Goal: Transaction & Acquisition: Obtain resource

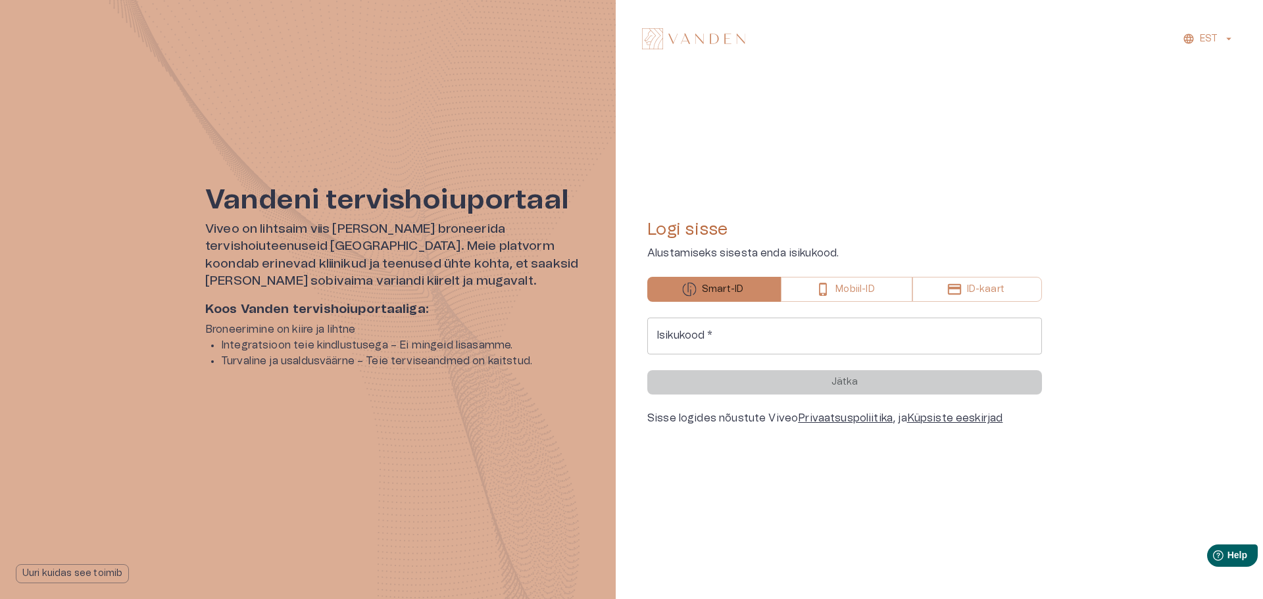
click at [972, 149] on div "Logi sisse Alustamiseks sisesta enda isikukood. Smart-ID Mobiil-ID ID-kaart Isi…" at bounding box center [844, 323] width 395 height 458
click at [765, 341] on input "Isikukood   *" at bounding box center [844, 336] width 395 height 37
type input "**********"
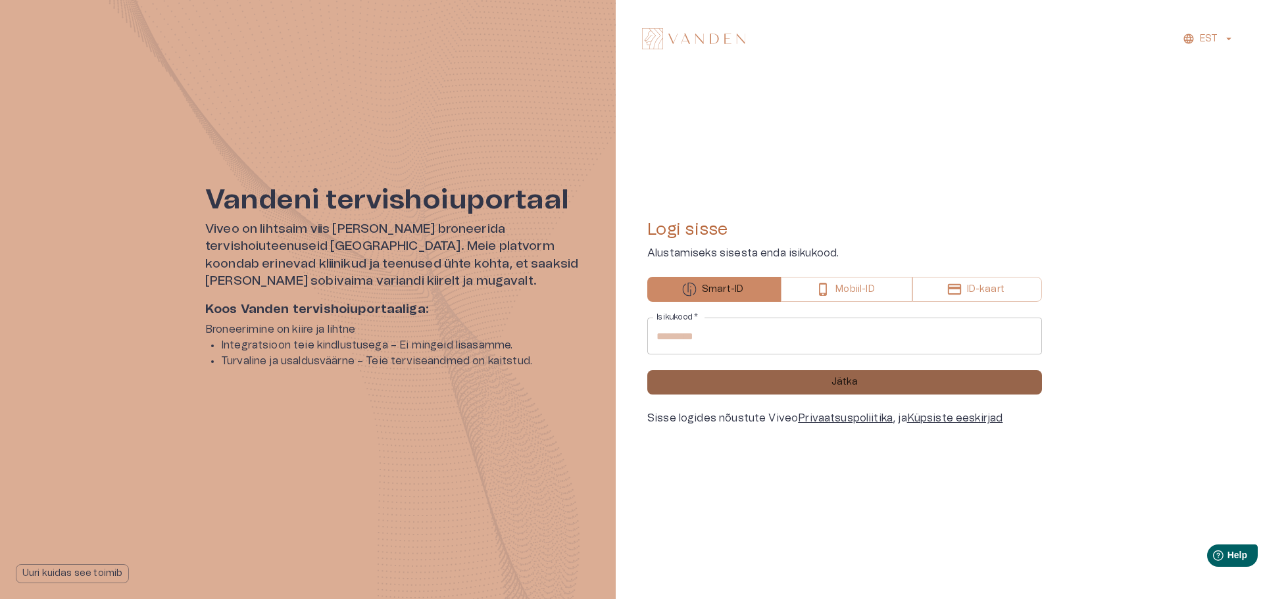
drag, startPoint x: 770, startPoint y: 384, endPoint x: 1232, endPoint y: 276, distance: 474.2
click at [779, 383] on button "Jätka" at bounding box center [844, 382] width 395 height 24
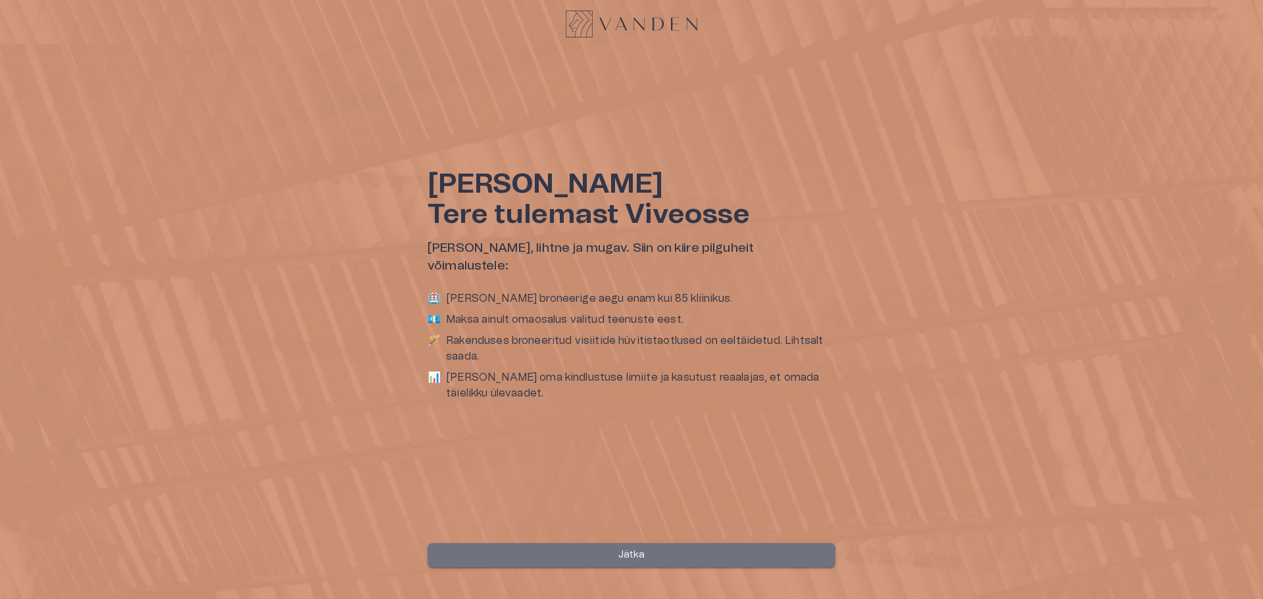
click at [641, 551] on p "Jätka" at bounding box center [631, 556] width 27 height 14
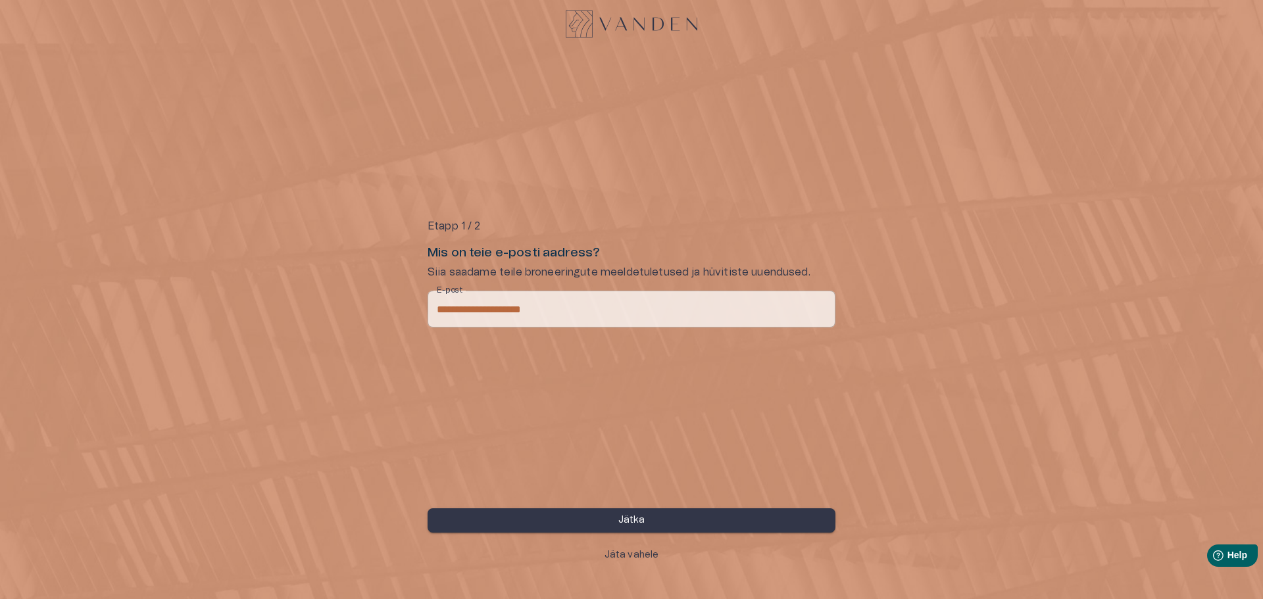
click at [645, 517] on button "Jätka" at bounding box center [632, 521] width 408 height 24
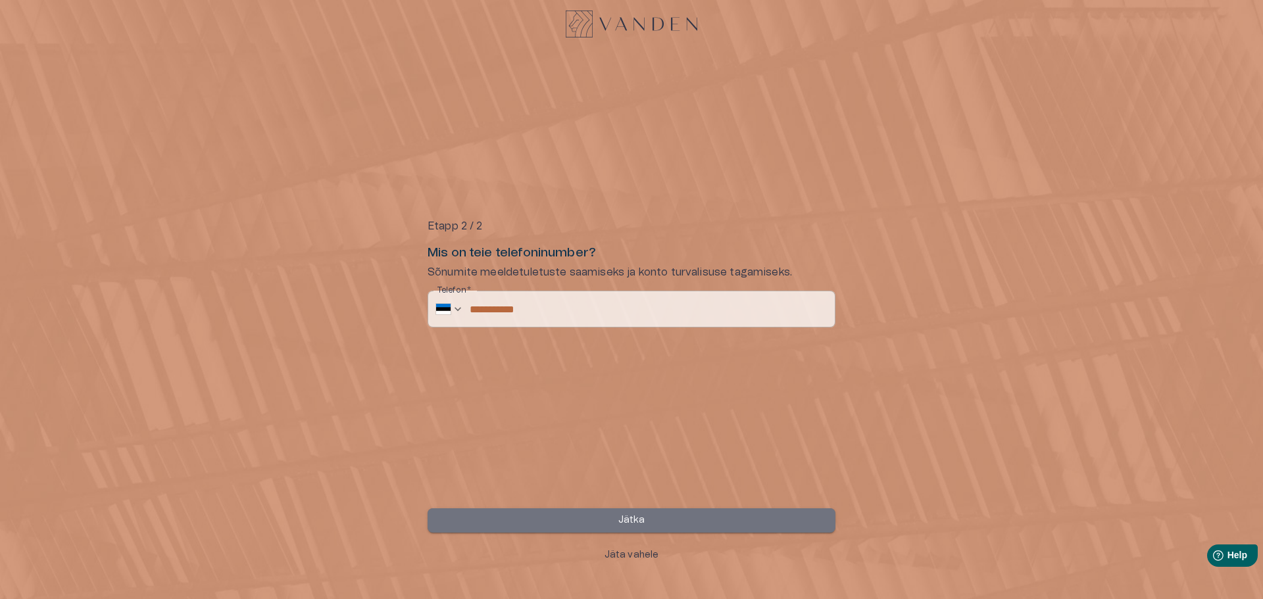
click at [668, 514] on button "Jätka" at bounding box center [632, 521] width 408 height 24
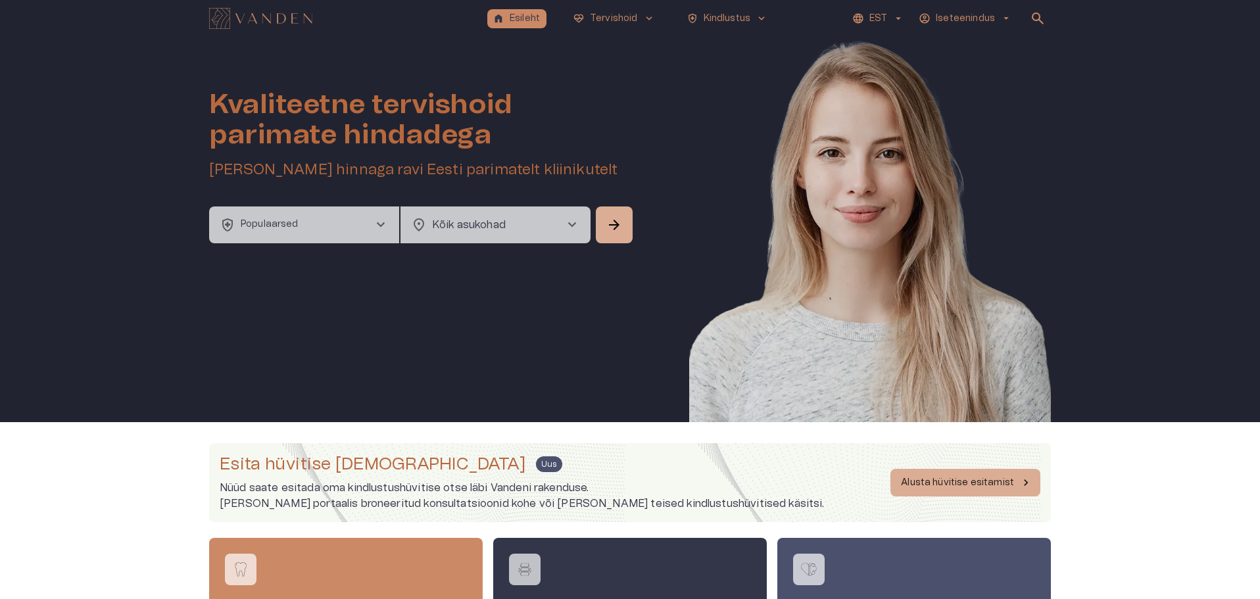
scroll to position [132, 0]
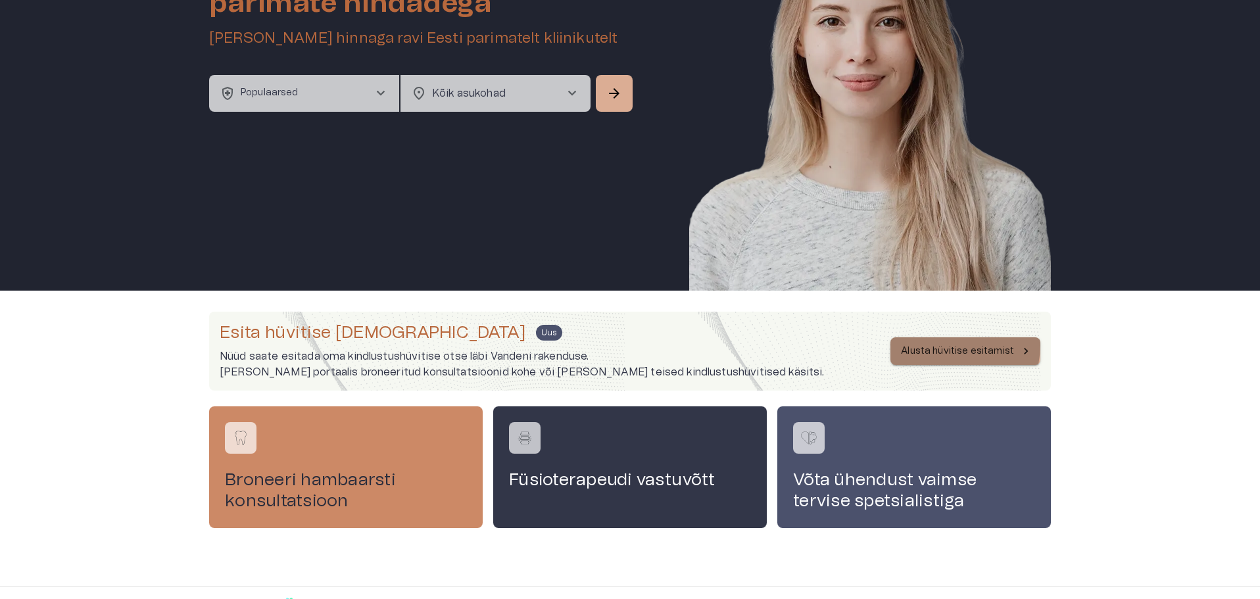
click at [957, 345] on p "Alusta hüvitise esitamist" at bounding box center [957, 352] width 113 height 14
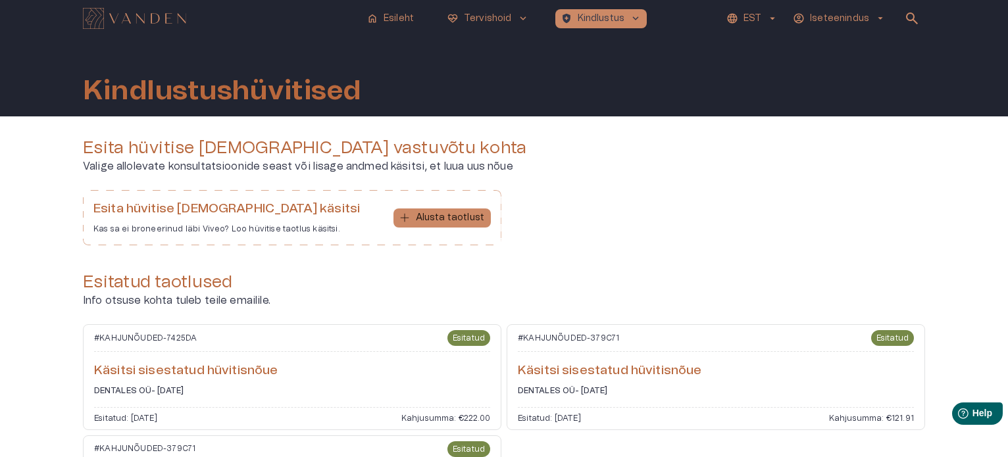
click at [658, 158] on div "Esita hüvitise taotlus vastuvõtu kohta Valige allolevate konsultatsioonide seas…" at bounding box center [504, 155] width 842 height 37
click at [646, 224] on div "Esita hüvitise taotlus käsitsi Kas sa ei broneerinud läbi Viveo? Loo hüvitise t…" at bounding box center [504, 223] width 842 height 66
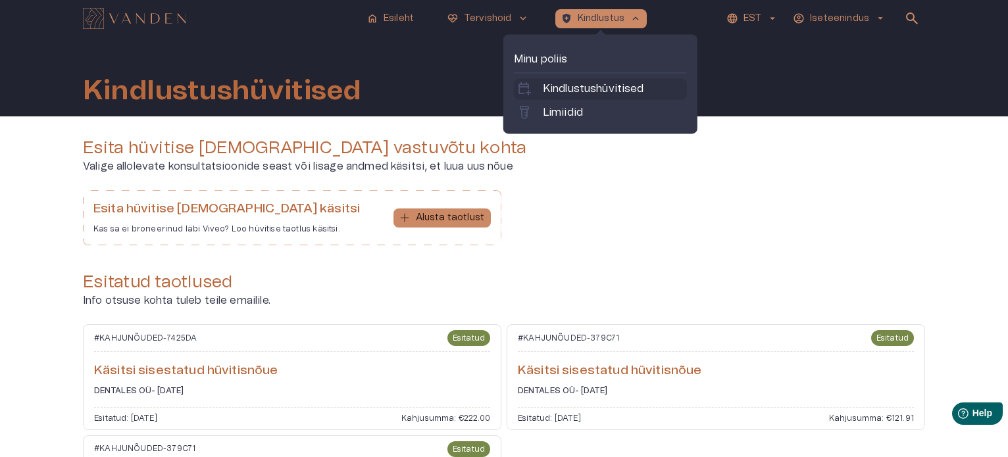
click at [612, 88] on p "Kindlustushüvitised" at bounding box center [593, 89] width 101 height 16
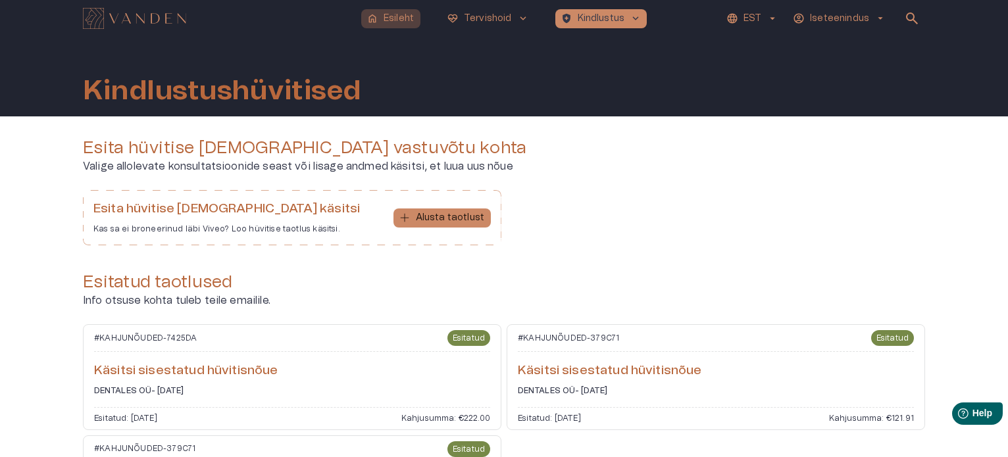
click at [389, 16] on p "Esileht" at bounding box center [399, 19] width 30 height 14
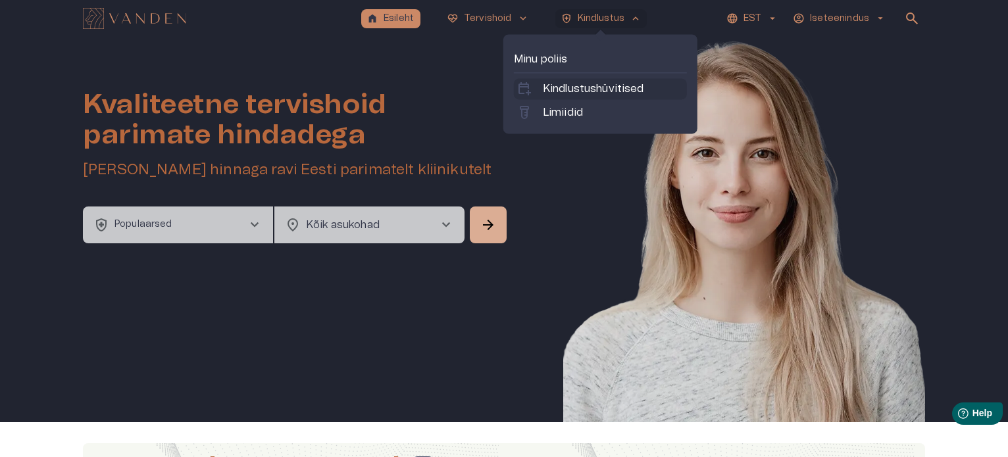
click at [614, 86] on p "Kindlustushüvitised" at bounding box center [593, 89] width 101 height 16
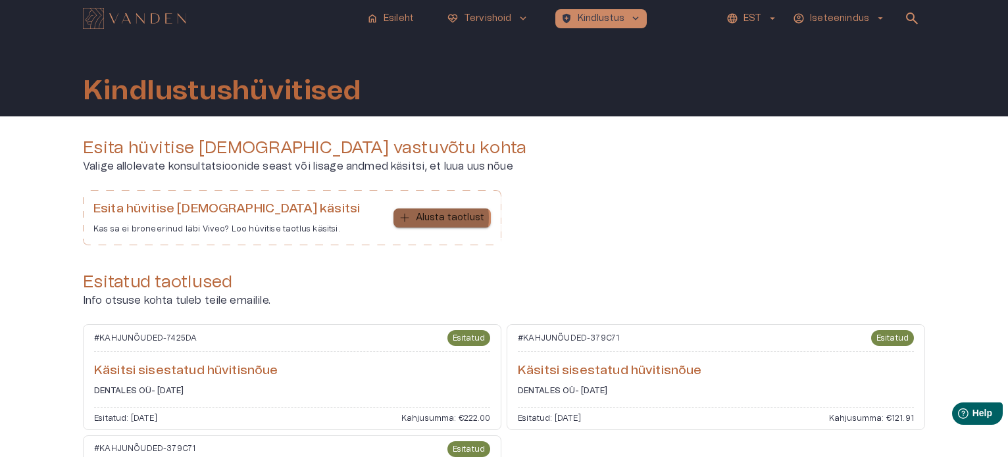
click at [427, 218] on p "Alusta taotlust" at bounding box center [450, 218] width 68 height 14
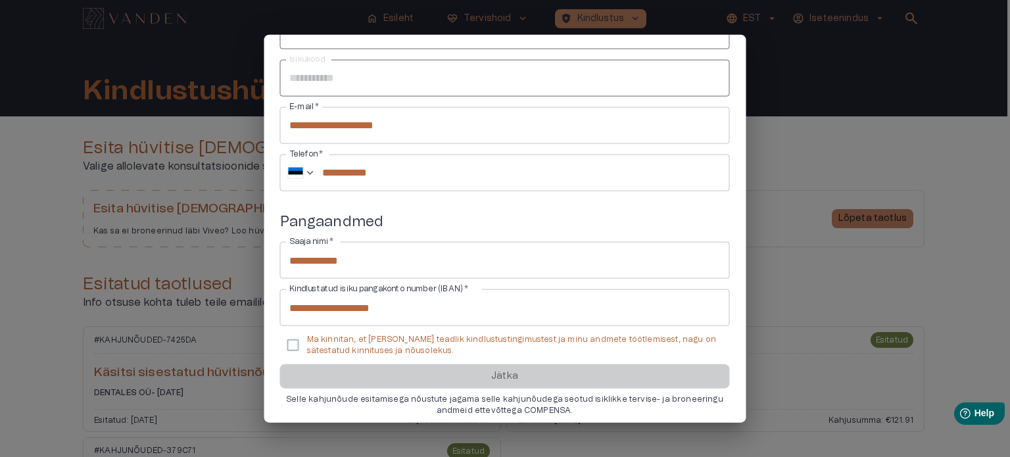
scroll to position [161, 0]
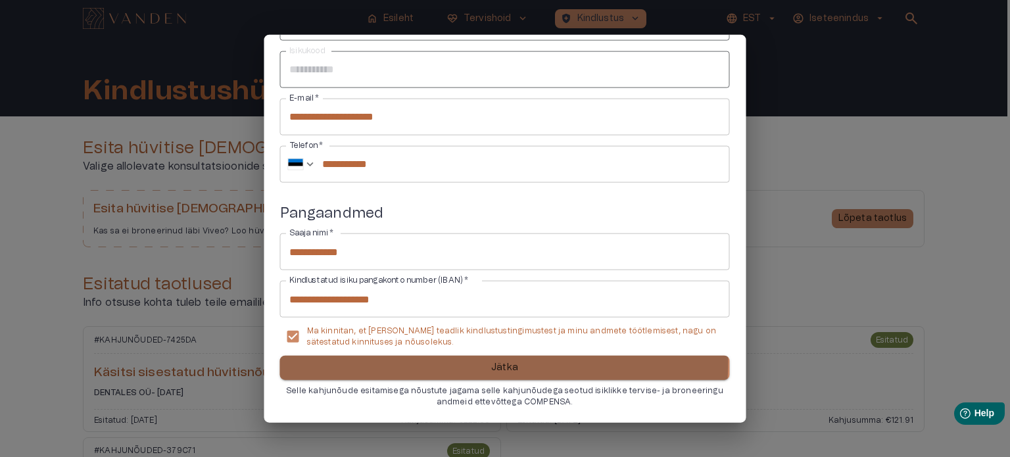
click at [405, 359] on button "Jätka" at bounding box center [505, 368] width 450 height 24
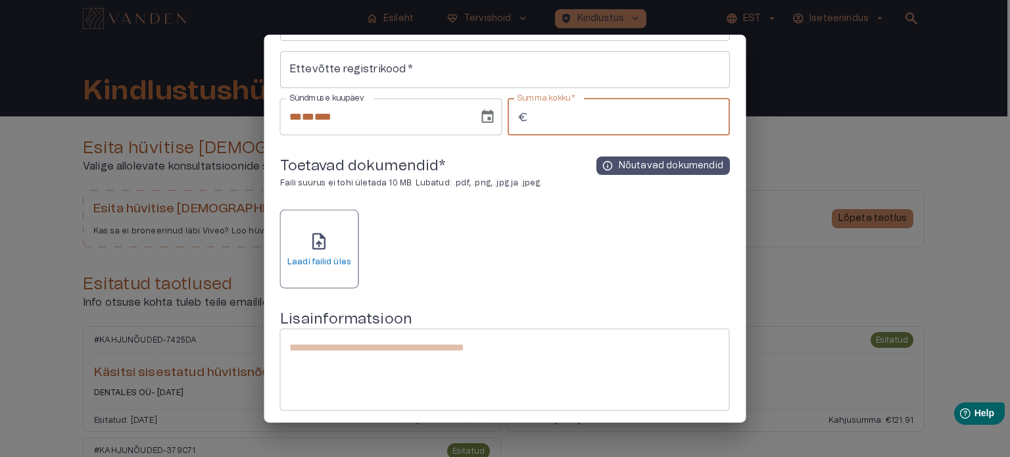
click at [551, 118] on input "Summa kokku   *" at bounding box center [632, 116] width 196 height 37
type input "*"
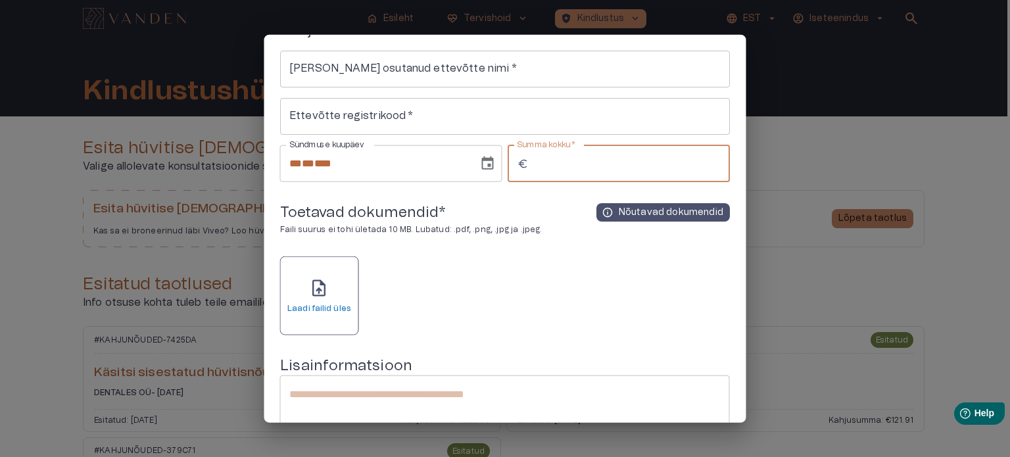
scroll to position [106, 0]
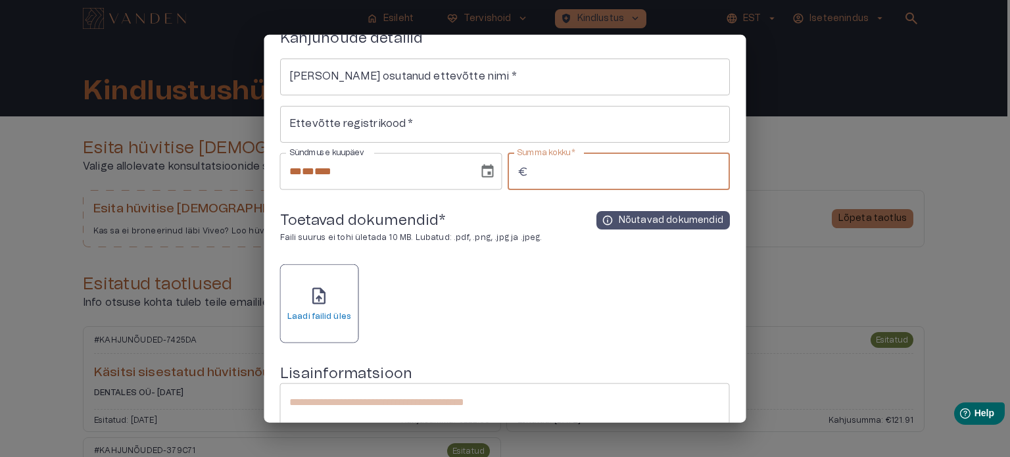
type input "***"
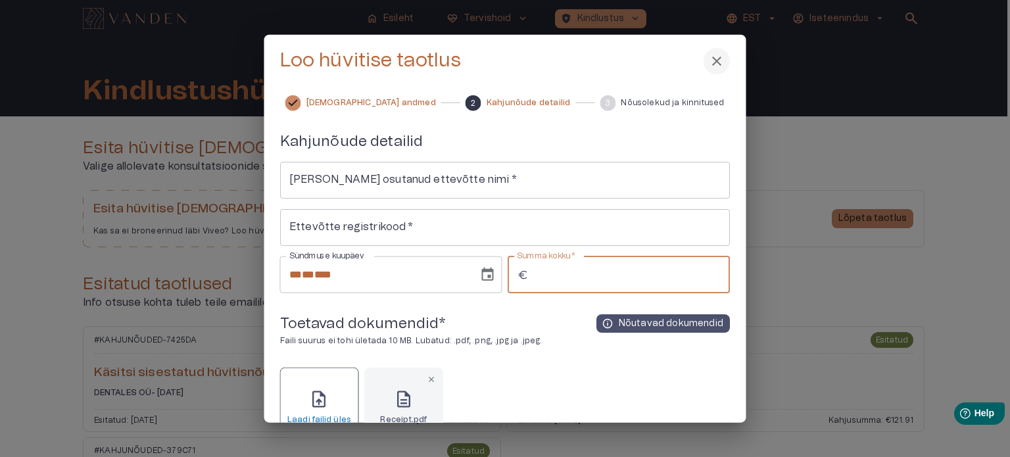
scroll to position [0, 0]
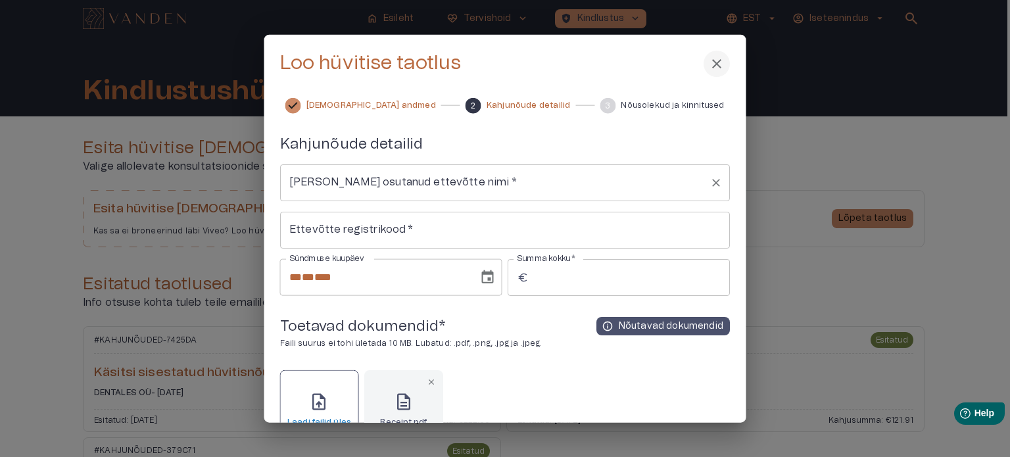
click at [355, 189] on input "Teenust osutanud ettevõtte nimi   *" at bounding box center [495, 182] width 418 height 25
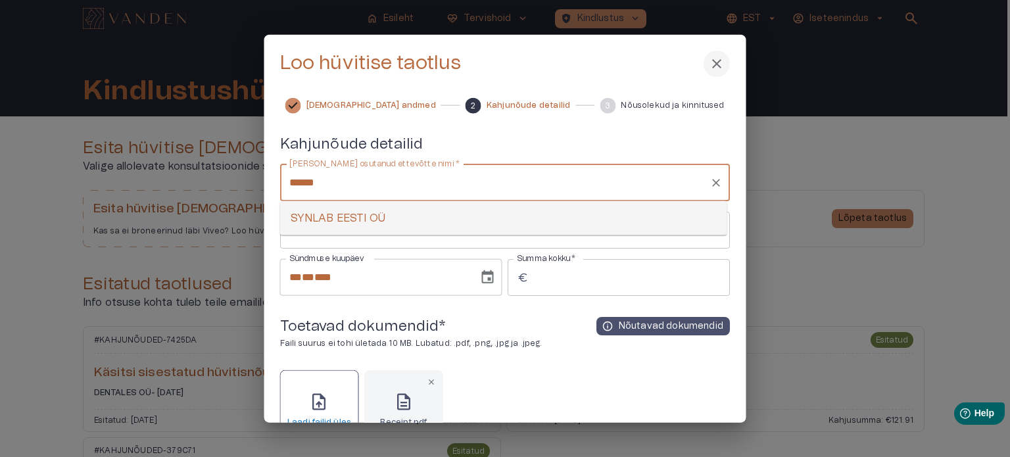
click at [366, 215] on li "SYNLAB EESTI OÜ" at bounding box center [503, 219] width 447 height 24
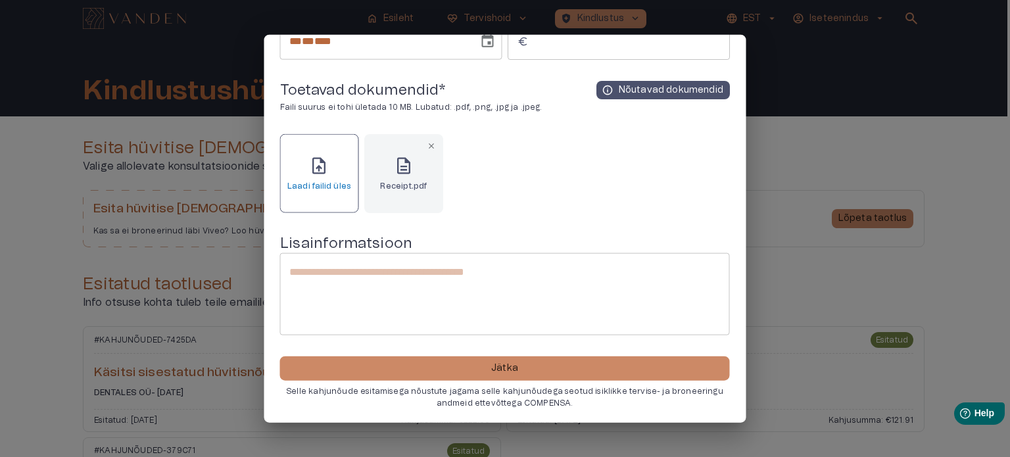
scroll to position [189, 0]
type input "**********"
click at [480, 360] on button "Jätka" at bounding box center [505, 368] width 450 height 24
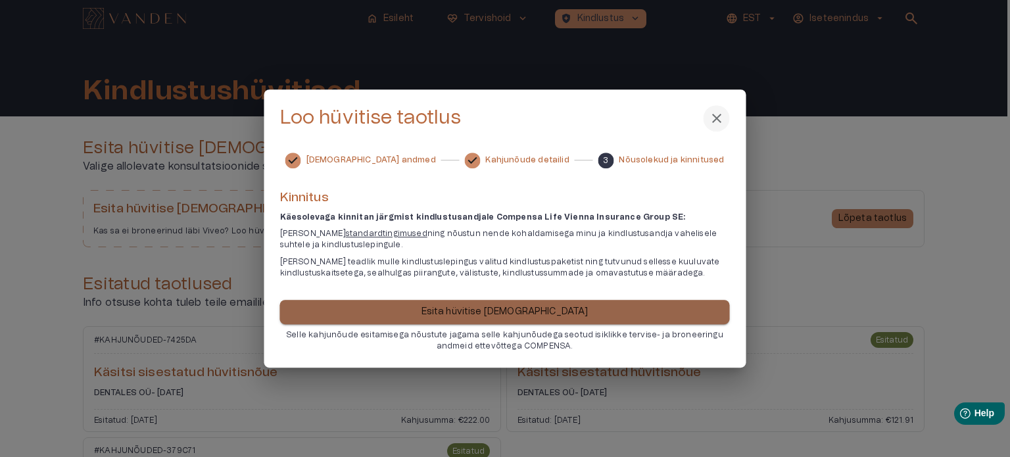
click at [479, 310] on p "Esita hüvitise taotlus" at bounding box center [505, 312] width 167 height 14
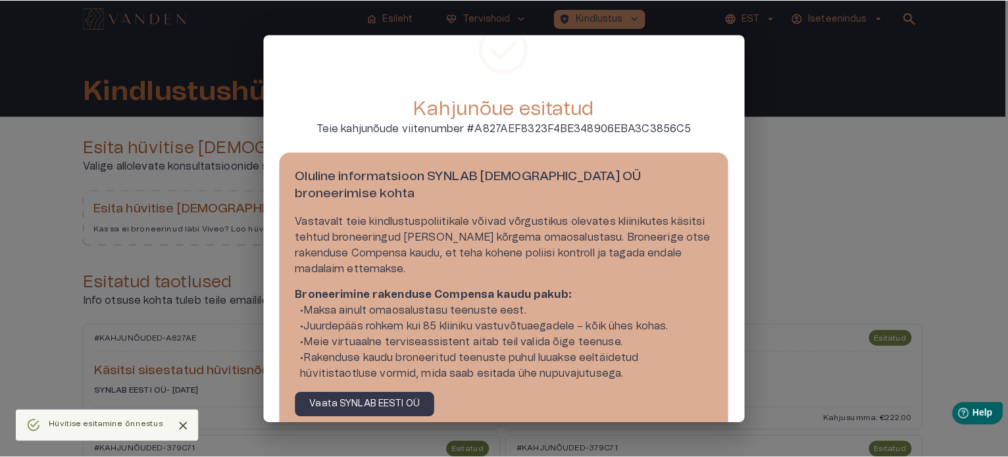
scroll to position [86, 0]
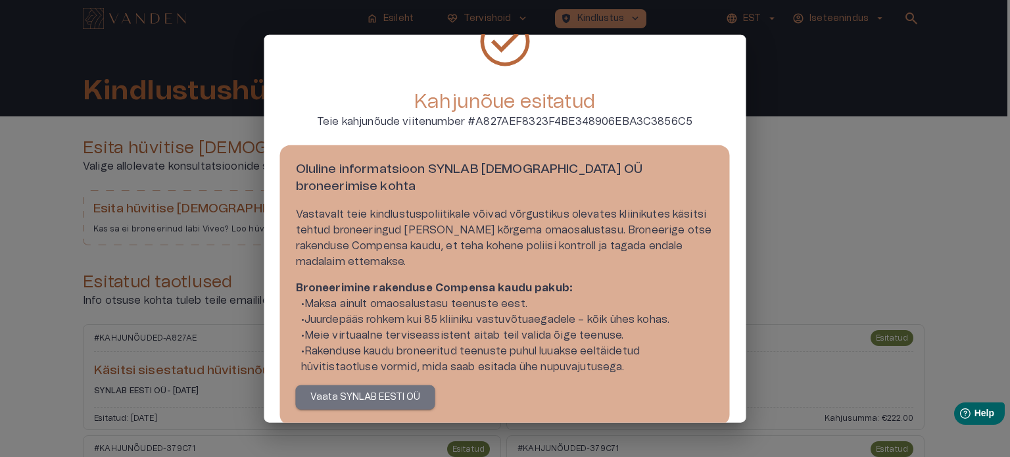
click at [372, 390] on p "Vaata SYNLAB EESTI OÜ" at bounding box center [366, 397] width 111 height 14
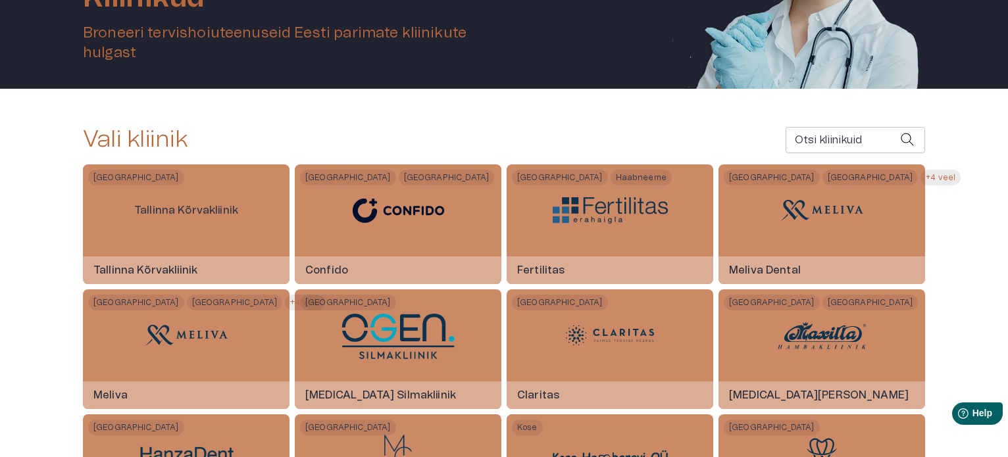
scroll to position [161, 0]
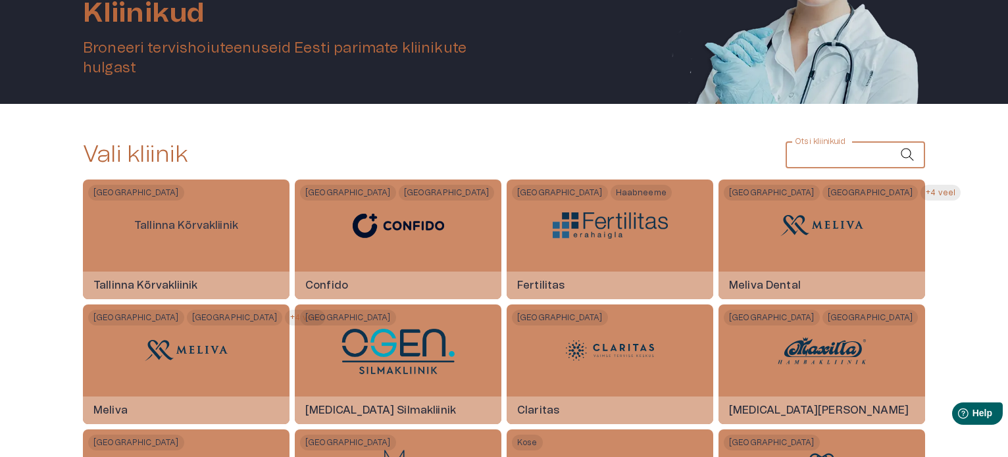
click at [785, 153] on input "Otsi kliinikuid" at bounding box center [842, 155] width 114 height 26
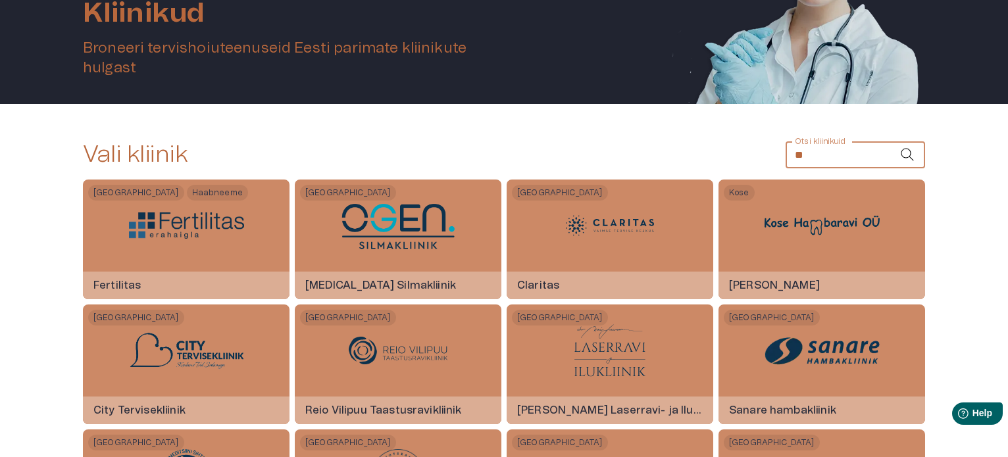
scroll to position [0, 0]
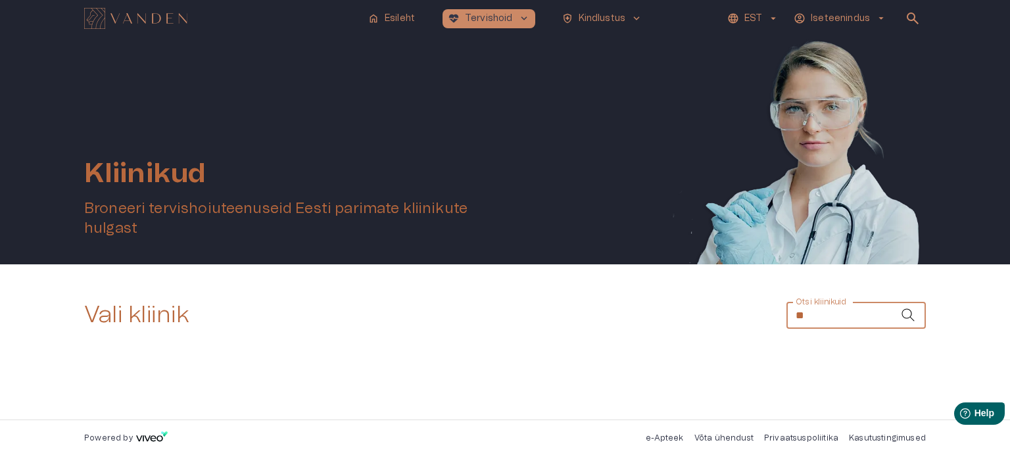
type input "*"
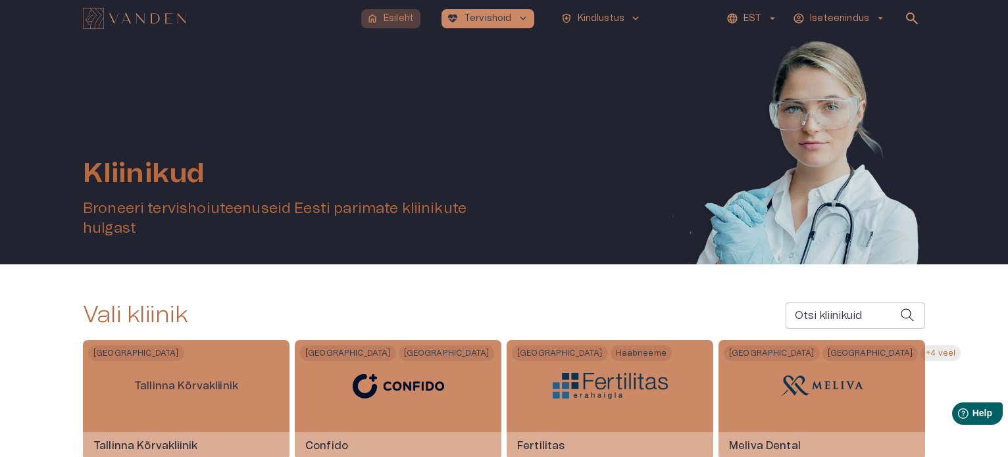
click at [395, 18] on p "Esileht" at bounding box center [399, 19] width 30 height 14
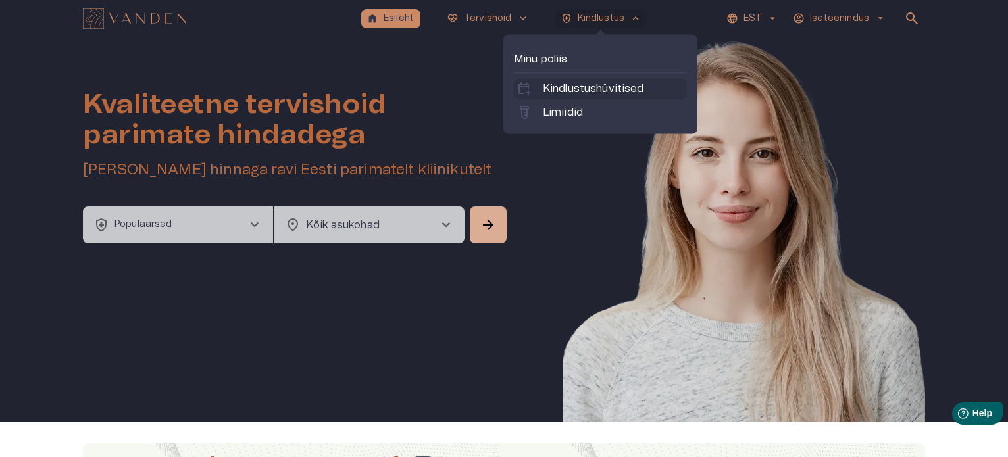
click at [563, 91] on p "Kindlustushüvitised" at bounding box center [593, 89] width 101 height 16
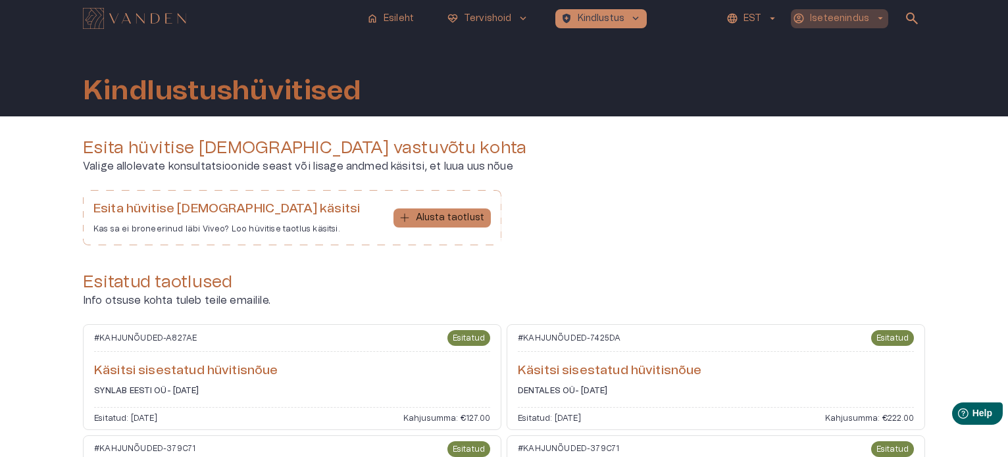
click at [858, 16] on p "Iseteenindus" at bounding box center [839, 19] width 59 height 14
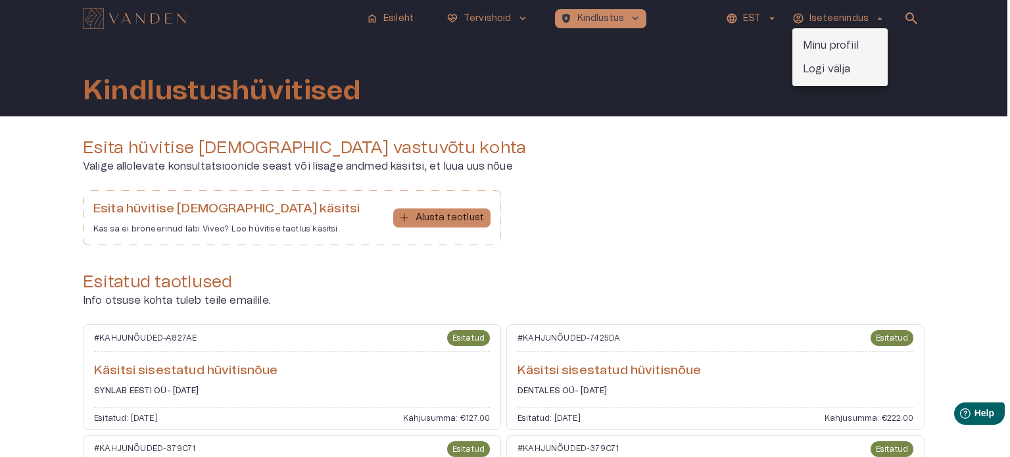
click at [822, 61] on p "Logi välja" at bounding box center [827, 69] width 48 height 16
